Goal: Task Accomplishment & Management: Complete application form

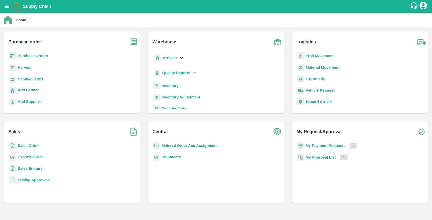
click at [42, 54] on b "Purchase Orders" at bounding box center [33, 56] width 30 height 4
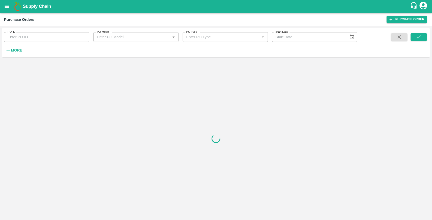
click at [18, 53] on h6 "More" at bounding box center [16, 50] width 11 height 7
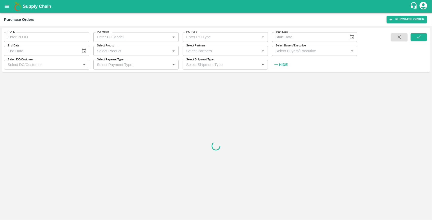
drag, startPoint x: 289, startPoint y: 47, endPoint x: 286, endPoint y: 51, distance: 4.8
click at [286, 51] on div "Select Buyers/Executive Select Buyers/Executive   *" at bounding box center [314, 51] width 85 height 10
click at [286, 51] on input "Select Buyers/Executive" at bounding box center [311, 50] width 74 height 7
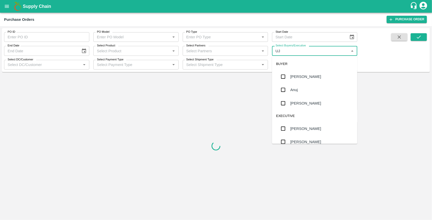
type input "UJJ"
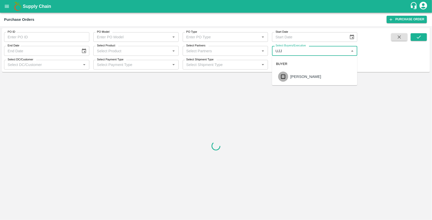
click at [283, 72] on input "checkbox" at bounding box center [283, 76] width 10 height 10
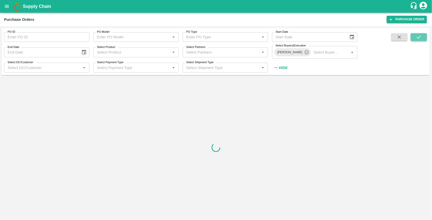
click at [420, 34] on icon "submit" at bounding box center [419, 37] width 6 height 6
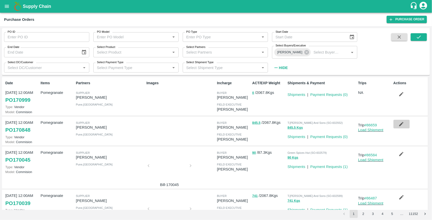
click at [402, 124] on icon "button" at bounding box center [402, 124] width 6 height 6
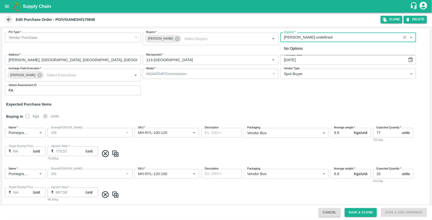
drag, startPoint x: 325, startPoint y: 38, endPoint x: 283, endPoint y: 44, distance: 42.7
click at [283, 44] on body "Supply Chain Edit Purchase Order - PO/V/GANESH/170848 Clone DELETE PO Type   * …" at bounding box center [216, 110] width 432 height 220
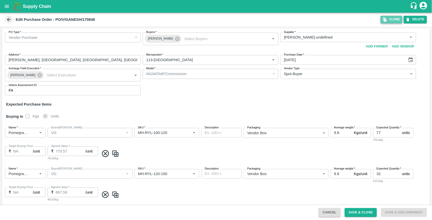
click at [394, 20] on button "Clone" at bounding box center [392, 19] width 22 height 7
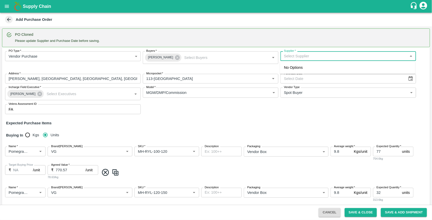
click at [308, 54] on input "Supplier   *" at bounding box center [344, 56] width 124 height 7
paste input "[PERSON_NAME]"
click at [306, 67] on div "Ganesh Dattatray shinde-Nimgaon Ketki, Pune-9730729349(Supplier)" at bounding box center [340, 68] width 112 height 6
type input "Ganesh Dattatray shinde-Nimgaon Ketki, Pune-9730729349(Supplier)"
click at [410, 79] on icon "Choose date" at bounding box center [411, 79] width 6 height 6
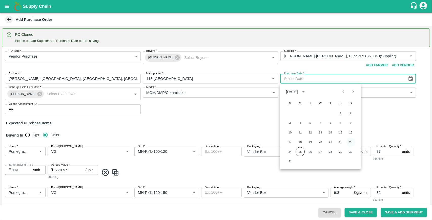
click at [351, 142] on button "23" at bounding box center [350, 141] width 9 height 9
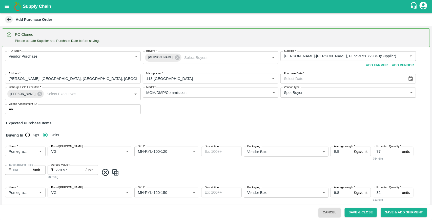
type input "23/08/2025"
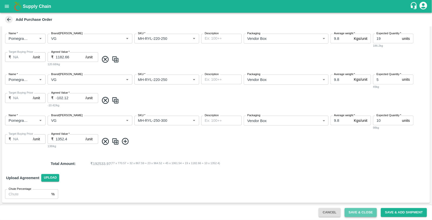
click at [355, 212] on button "Save & Close" at bounding box center [361, 212] width 32 height 9
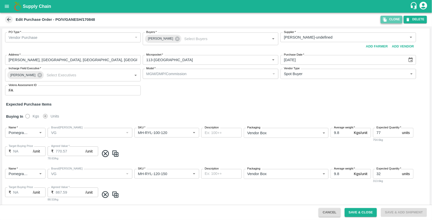
click at [395, 20] on button "Clone" at bounding box center [392, 19] width 22 height 7
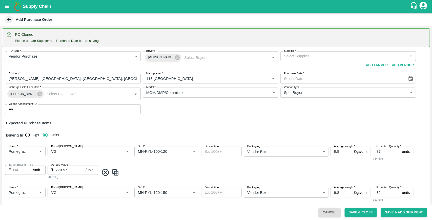
click at [327, 54] on input "Supplier   *" at bounding box center [344, 56] width 124 height 7
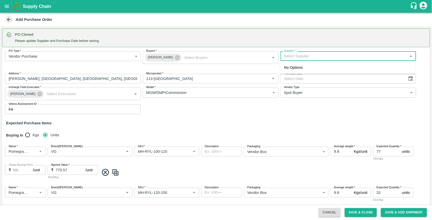
paste input "[PERSON_NAME]"
click at [305, 68] on div "Ganesh Dattatray shinde-Nimgaon Ketki, Pune-9730729349(Supplier)" at bounding box center [340, 68] width 112 height 6
type input "Ganesh Dattatray shinde-Nimgaon Ketki, Pune-9730729349(Supplier)"
click at [408, 78] on icon "Choose date" at bounding box center [411, 79] width 6 height 6
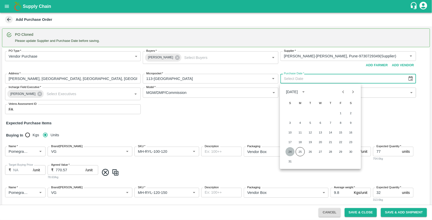
click at [292, 152] on button "24" at bounding box center [290, 151] width 9 height 9
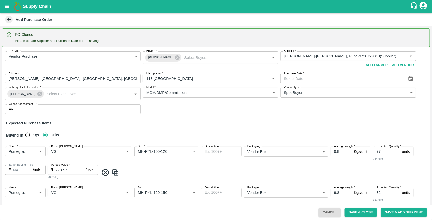
type input "24/08/2025"
click at [71, 154] on input "Brand/Marka" at bounding box center [82, 151] width 67 height 7
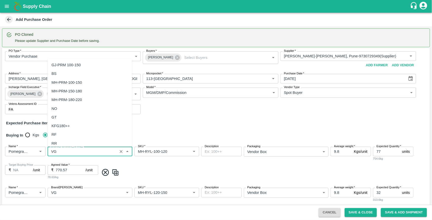
click at [71, 154] on input "Brand/Marka" at bounding box center [82, 151] width 67 height 7
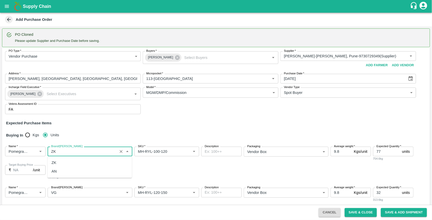
click at [58, 163] on div "ZK" at bounding box center [90, 162] width 85 height 9
click at [59, 151] on input "Brand/Marka" at bounding box center [82, 151] width 67 height 7
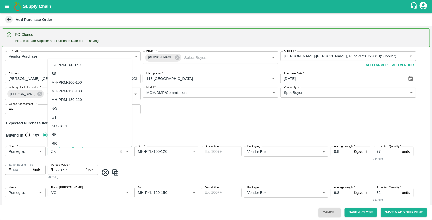
click at [59, 151] on input "Brand/Marka" at bounding box center [82, 151] width 67 height 7
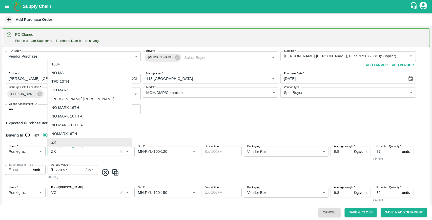
type input "ZK"
click at [60, 193] on input "Brand/Marka" at bounding box center [82, 192] width 67 height 7
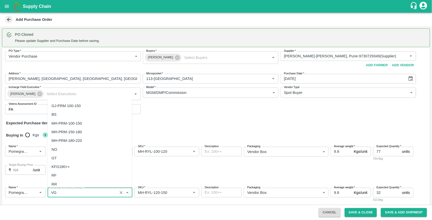
click at [60, 193] on input "Brand/Marka" at bounding box center [82, 192] width 67 height 7
paste input "ZK"
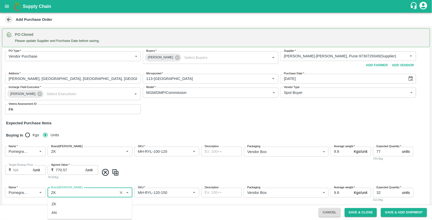
scroll to position [0, 0]
click at [56, 202] on div "ZK" at bounding box center [90, 203] width 85 height 9
type input "ZK"
click at [136, 176] on div "Name   * Name   * Brand/Marka Brand/Marka SKU   * SKU   * Description x Descrip…" at bounding box center [216, 162] width 428 height 41
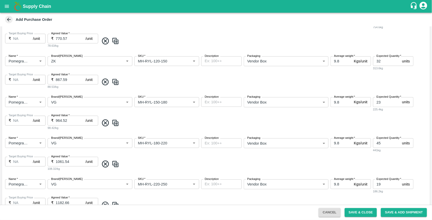
scroll to position [135, 0]
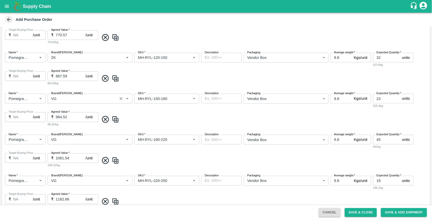
click at [62, 98] on input "Brand/Marka" at bounding box center [82, 98] width 67 height 7
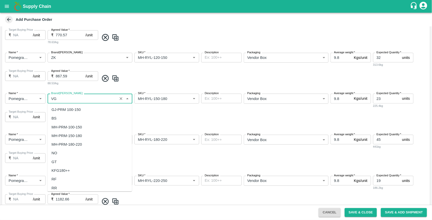
click at [62, 98] on input "Brand/Marka" at bounding box center [82, 98] width 67 height 7
paste input "ZK"
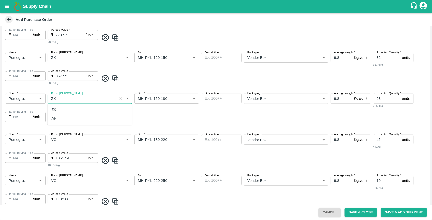
scroll to position [0, 0]
click at [55, 110] on div "ZK" at bounding box center [54, 110] width 5 height 6
type input "ZK"
click at [59, 140] on input "Brand/Marka" at bounding box center [82, 139] width 67 height 7
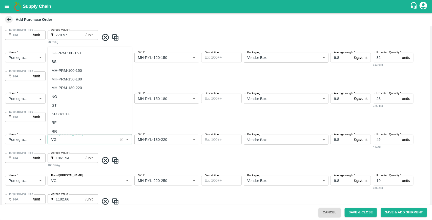
click at [59, 140] on input "Brand/Marka" at bounding box center [82, 139] width 67 height 7
paste input "ZK"
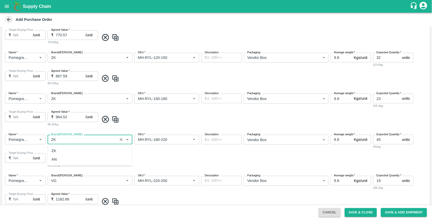
click at [60, 151] on div "ZK" at bounding box center [90, 150] width 85 height 9
type input "ZK"
click at [62, 183] on input "Brand/Marka" at bounding box center [82, 180] width 67 height 7
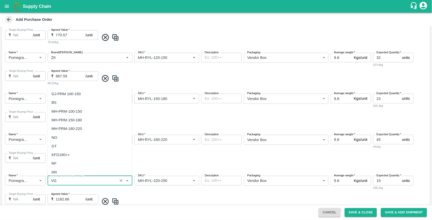
click at [62, 183] on input "Brand/Marka" at bounding box center [82, 180] width 67 height 7
paste input "ZK"
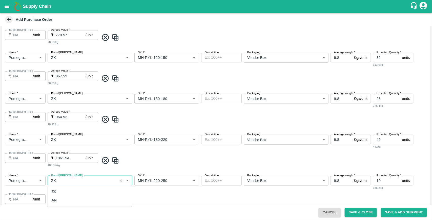
scroll to position [0, 0]
click at [56, 189] on div "ZK" at bounding box center [54, 191] width 5 height 6
type input "ZK"
click at [154, 166] on div "Name   * Name   * Brand/Marka Brand/Marka SKU   * SKU   * Description x Descrip…" at bounding box center [216, 150] width 428 height 41
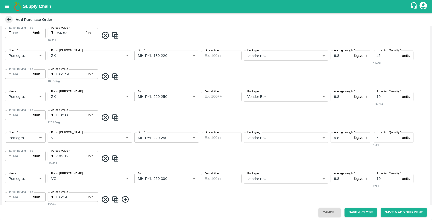
scroll to position [219, 0]
click at [65, 138] on input "Brand/Marka" at bounding box center [82, 136] width 67 height 7
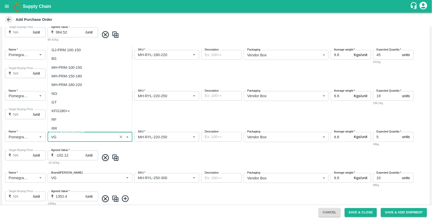
click at [65, 138] on input "Brand/Marka" at bounding box center [82, 136] width 67 height 7
paste input "ZK"
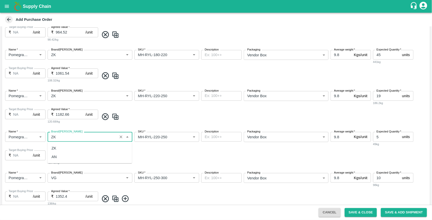
scroll to position [0, 0]
click at [56, 147] on div "ZK" at bounding box center [54, 148] width 5 height 6
type input "ZK"
click at [66, 179] on input "Brand/Marka" at bounding box center [82, 177] width 67 height 7
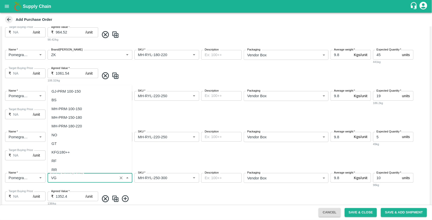
paste input "ZK"
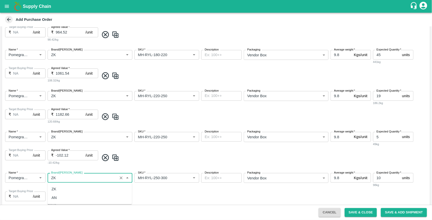
click at [55, 188] on div "ZK" at bounding box center [54, 189] width 5 height 6
type input "ZK"
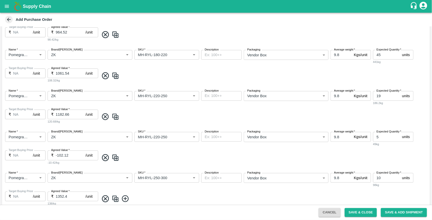
click at [136, 162] on div "Name   * Name   * Brand/Marka Brand/Marka SKU   * SKU   * Description x Descrip…" at bounding box center [216, 148] width 428 height 41
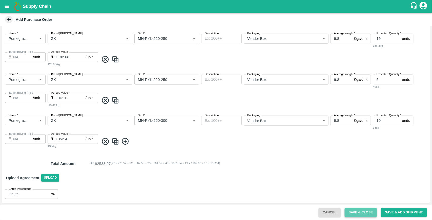
click at [351, 211] on button "Save & Close" at bounding box center [361, 212] width 32 height 9
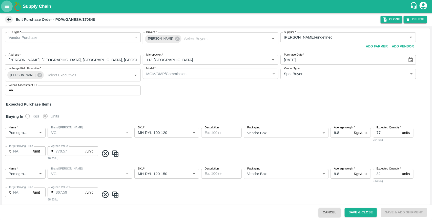
click at [7, 6] on icon "open drawer" at bounding box center [7, 7] width 6 height 6
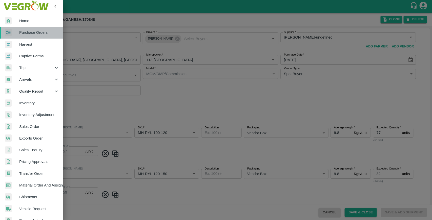
click at [34, 33] on span "Purchase Orders" at bounding box center [39, 33] width 40 height 6
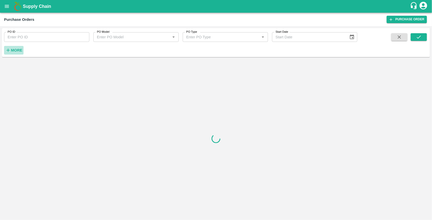
click at [18, 50] on strong "More" at bounding box center [16, 50] width 11 height 4
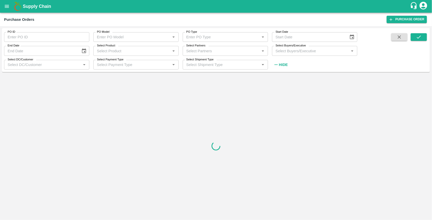
click at [284, 51] on input "Select Buyers/Executive" at bounding box center [311, 50] width 74 height 7
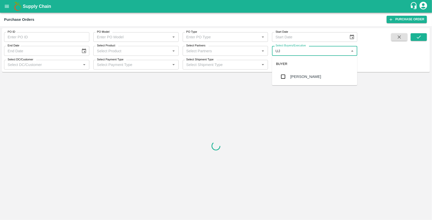
type input "UJJ"
click at [284, 78] on input "checkbox" at bounding box center [283, 76] width 10 height 10
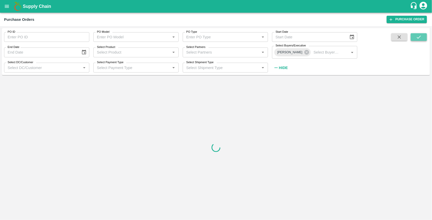
click at [422, 36] on icon "submit" at bounding box center [419, 37] width 6 height 6
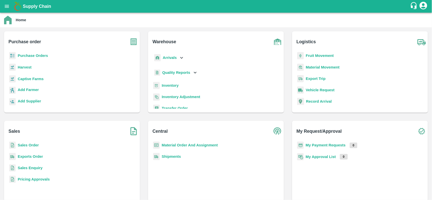
click at [23, 54] on b "Purchase Orders" at bounding box center [33, 56] width 30 height 4
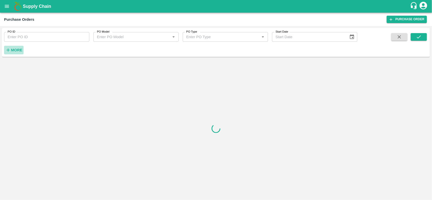
click at [18, 52] on strong "More" at bounding box center [16, 50] width 11 height 4
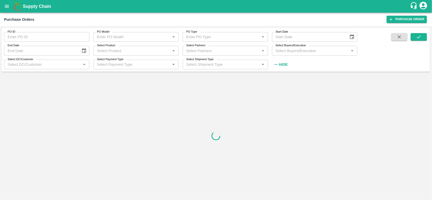
click at [275, 49] on input "Select Buyers/Executive" at bounding box center [311, 50] width 74 height 7
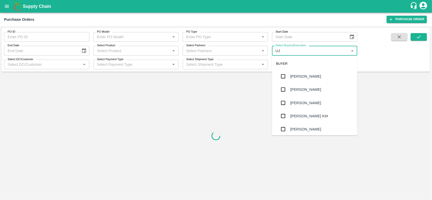
type input "UJJ"
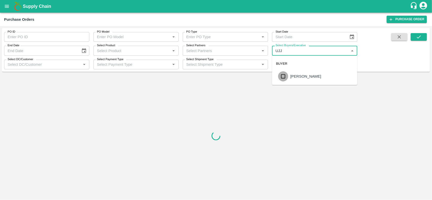
click at [284, 77] on input "checkbox" at bounding box center [283, 76] width 10 height 10
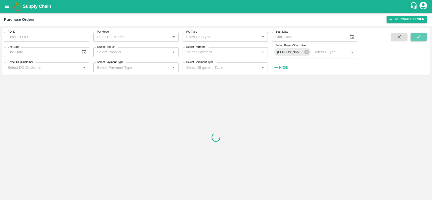
click at [416, 36] on icon "submit" at bounding box center [419, 37] width 6 height 6
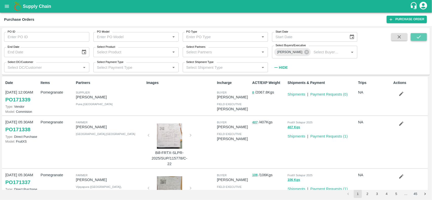
click at [421, 37] on icon "submit" at bounding box center [419, 37] width 6 height 6
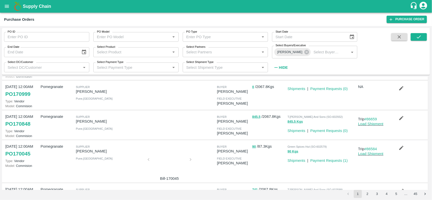
scroll to position [67, 0]
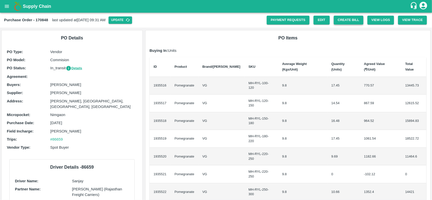
click at [339, 20] on button "Create Bill" at bounding box center [349, 20] width 30 height 9
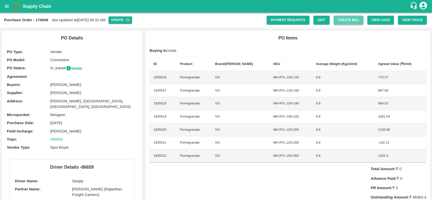
click at [348, 18] on button "Create Bill" at bounding box center [349, 20] width 30 height 9
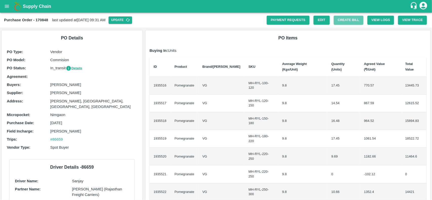
click at [348, 18] on button "Create Bill" at bounding box center [349, 20] width 30 height 9
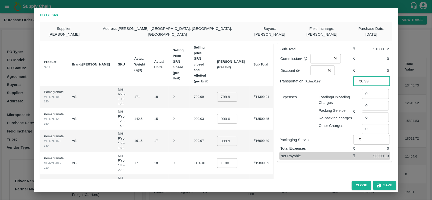
click at [368, 76] on input "0.99" at bounding box center [376, 81] width 29 height 10
type input "8455"
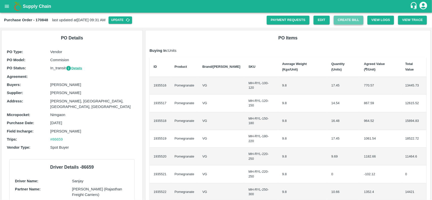
click at [349, 17] on button "Create Bill" at bounding box center [349, 20] width 30 height 9
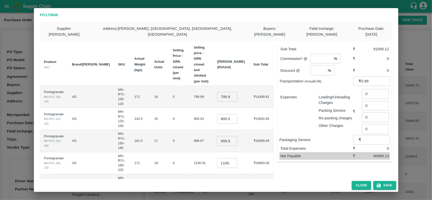
click at [232, 92] on input "799.9949999999999" at bounding box center [227, 97] width 20 height 10
type input "900"
type input "1050"
type input "1150"
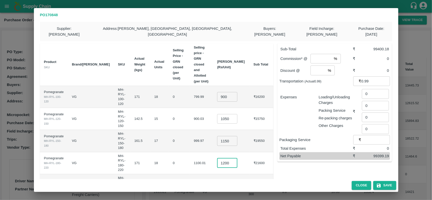
type input "1200"
type input "1300"
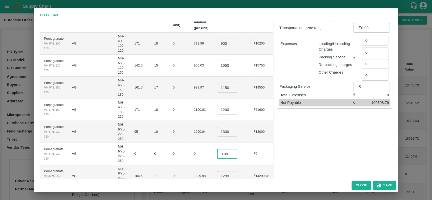
type input "0.001"
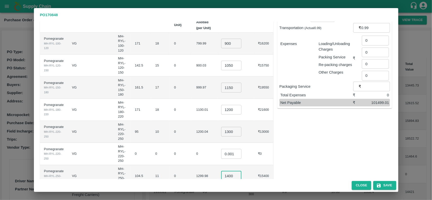
type input "1400"
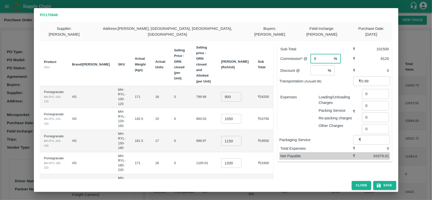
type input "8"
type input "2"
click at [367, 77] on input "0.99" at bounding box center [376, 81] width 29 height 10
type input "0"
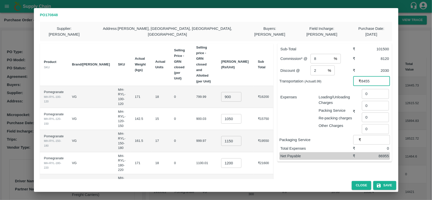
type input "8455"
type input "356"
click at [319, 170] on div "Sub-Total ₹ 101500 Commission* @ 8 % ​ ₹ 8120 Discount @ 2 % ​ ₹ 2030 Transport…" at bounding box center [332, 144] width 119 height 210
click at [237, 114] on input "1050" at bounding box center [231, 119] width 20 height 10
type input "1060"
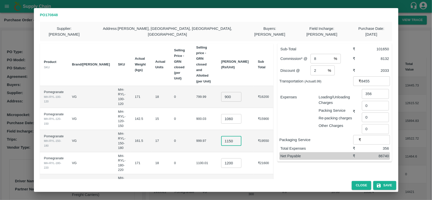
click at [237, 136] on input "1150" at bounding box center [231, 141] width 20 height 10
type input "1165"
click at [307, 158] on div "Sub-Total ₹ 101905 Commission* @ 8 % ​ ₹ 8152.4 Discount @ 2 % ​ ₹ 2038.1 Trans…" at bounding box center [332, 144] width 119 height 210
click at [388, 185] on button "Save" at bounding box center [385, 185] width 23 height 9
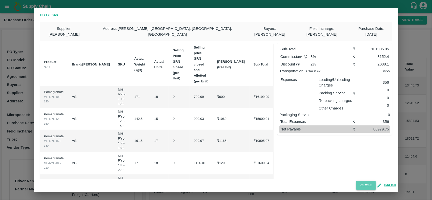
click at [364, 189] on button "Close" at bounding box center [366, 185] width 19 height 9
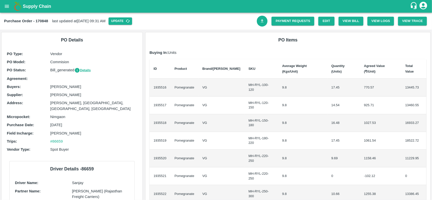
click at [261, 20] on icon "Download Bill" at bounding box center [262, 20] width 3 height 3
click at [288, 18] on link "Payment Requests" at bounding box center [293, 21] width 43 height 9
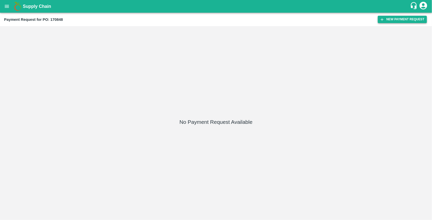
click at [393, 23] on button "New Payment Request" at bounding box center [402, 19] width 49 height 7
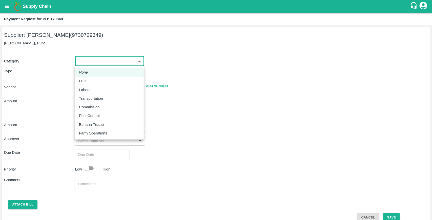
click at [126, 64] on body "Supply Chain Payment Request for PO: 170848 Supplier: Ganesh [PERSON_NAME] (973…" at bounding box center [216, 110] width 432 height 220
click at [101, 77] on li "Fruit" at bounding box center [109, 80] width 69 height 9
type input "1"
type input "[PERSON_NAME] - 9730729349(Supplier)"
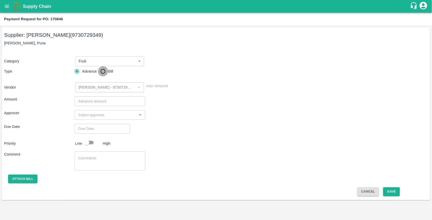
click at [105, 71] on input "Bill" at bounding box center [103, 71] width 10 height 10
radio input "true"
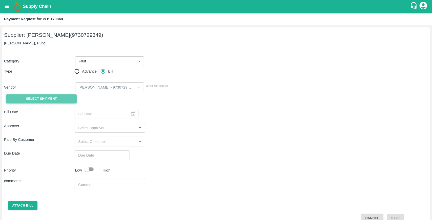
click at [51, 94] on button "Select Shipment" at bounding box center [41, 98] width 71 height 9
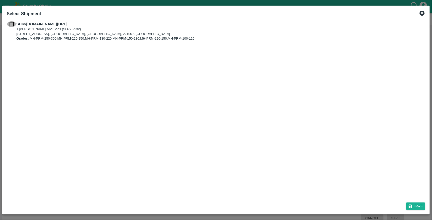
click at [12, 24] on input "checkbox" at bounding box center [12, 24] width 10 height 6
checkbox input "true"
click at [419, 207] on button "Save" at bounding box center [415, 205] width 19 height 7
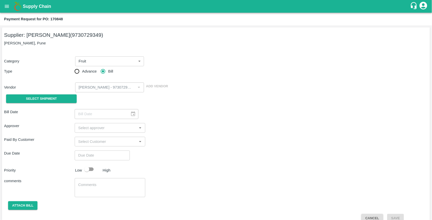
type input "22/08/2025"
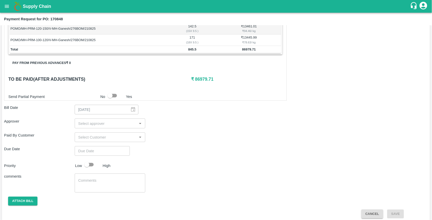
scroll to position [147, 0]
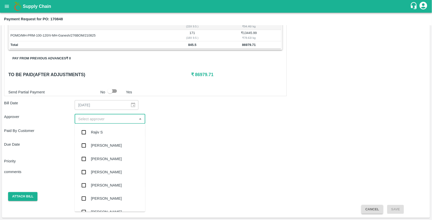
click at [88, 119] on input "input" at bounding box center [105, 118] width 59 height 7
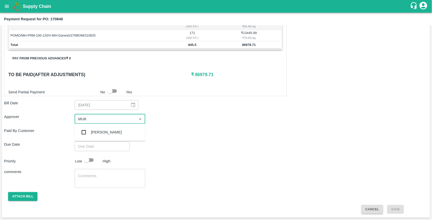
type input "MUKU"
click at [84, 132] on input "checkbox" at bounding box center [84, 132] width 10 height 10
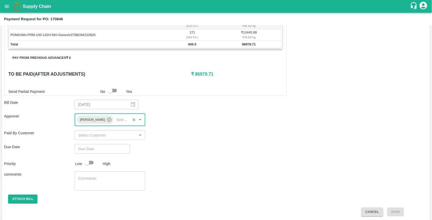
type input "DD/MM/YYYY hh:mm aa"
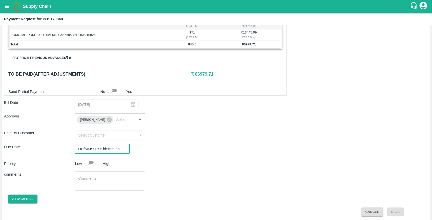
click at [93, 150] on input "DD/MM/YYYY hh:mm aa" at bounding box center [101, 149] width 52 height 10
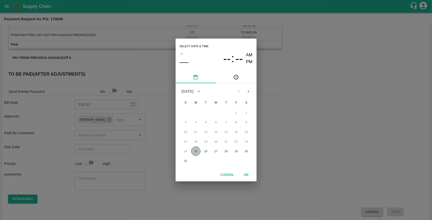
click at [196, 150] on button "25" at bounding box center [195, 150] width 9 height 9
type input "25/08/2025 12:00 AM"
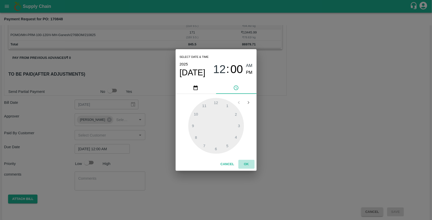
click at [248, 164] on button "OK" at bounding box center [247, 164] width 16 height 9
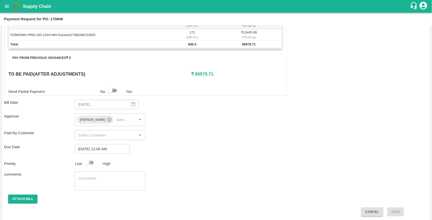
click at [93, 164] on input "checkbox" at bounding box center [86, 163] width 29 height 10
checkbox input "true"
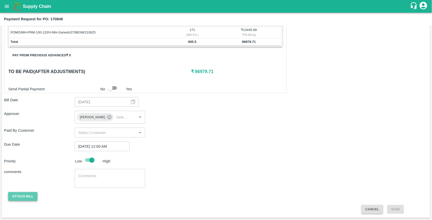
click at [31, 196] on button "Attach bill" at bounding box center [22, 196] width 29 height 9
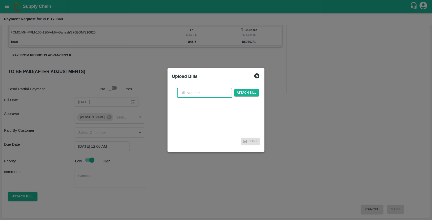
click at [190, 89] on input "text" at bounding box center [204, 93] width 55 height 10
type input "170848"
click at [245, 91] on span "Attach bill" at bounding box center [246, 92] width 25 height 7
click at [0, 0] on input "Attach bill" at bounding box center [0, 0] width 0 height 0
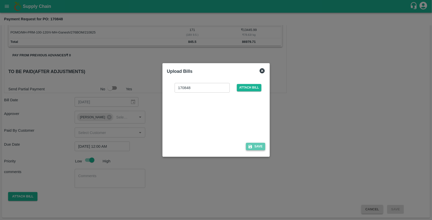
click at [255, 145] on button "Save" at bounding box center [255, 146] width 19 height 7
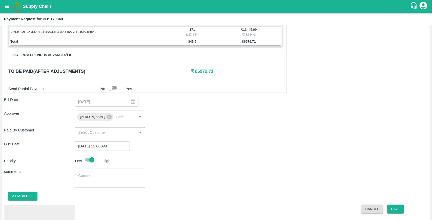
scroll to position [178, 0]
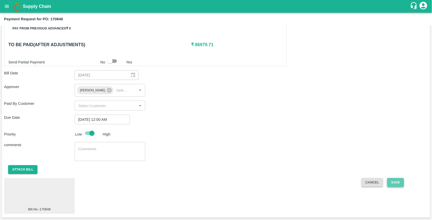
click at [398, 185] on button "Save" at bounding box center [395, 182] width 17 height 9
